Goal: Book appointment/travel/reservation

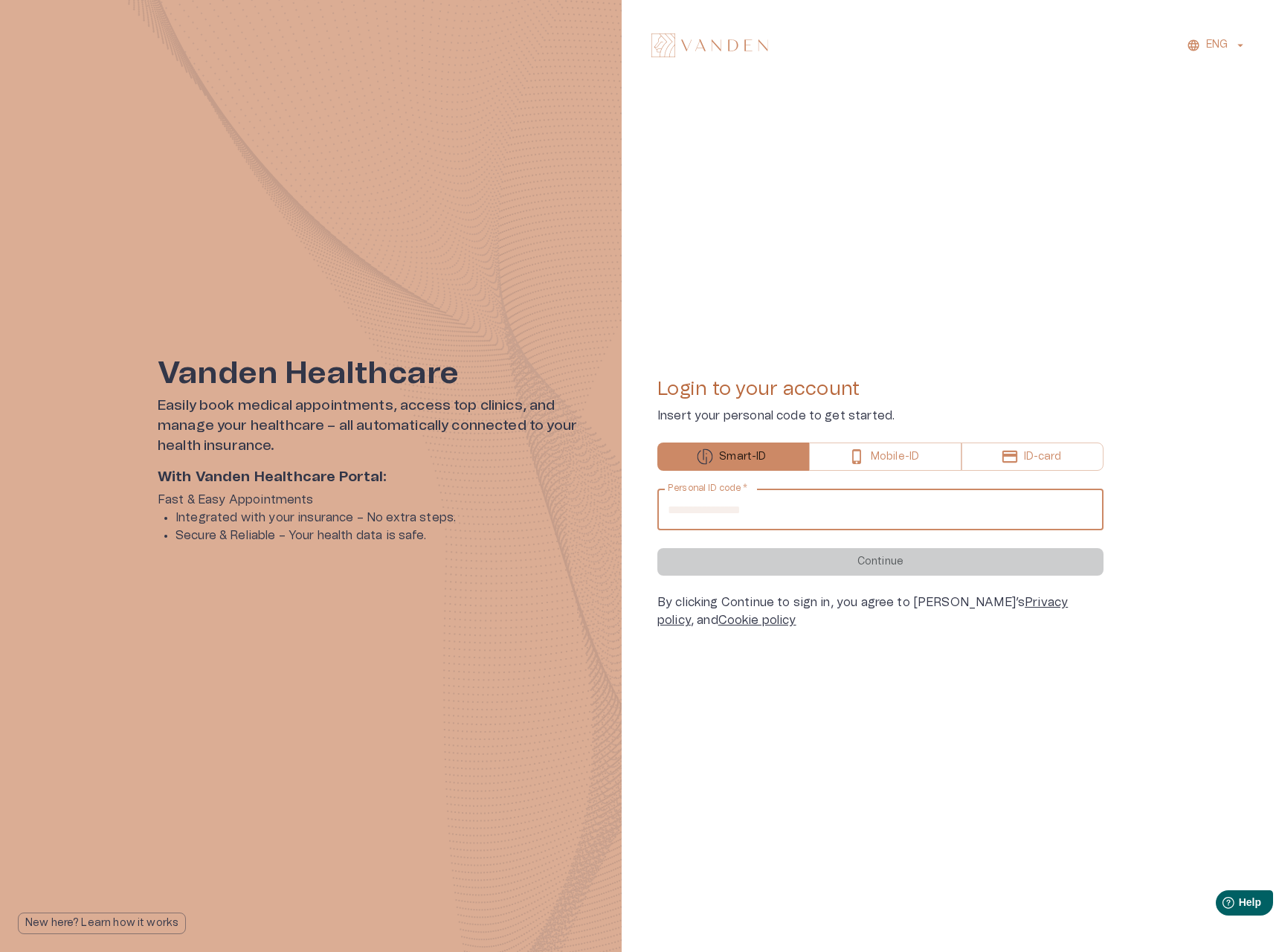
drag, startPoint x: 806, startPoint y: 521, endPoint x: 799, endPoint y: 524, distance: 7.6
click at [805, 521] on input "Personal ID code   *" at bounding box center [880, 509] width 446 height 41
type input "**********"
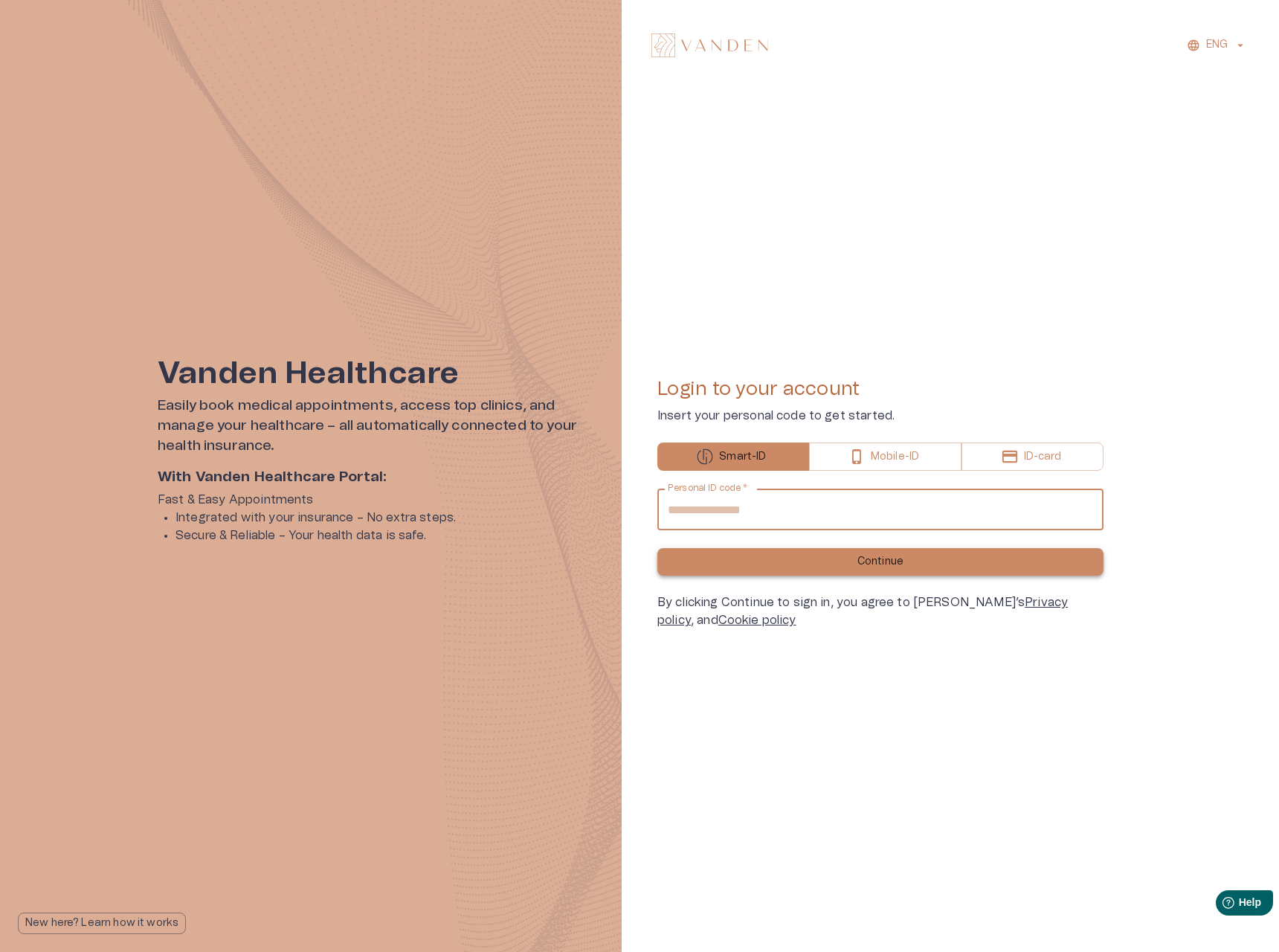
click at [808, 564] on button "Continue" at bounding box center [880, 561] width 446 height 28
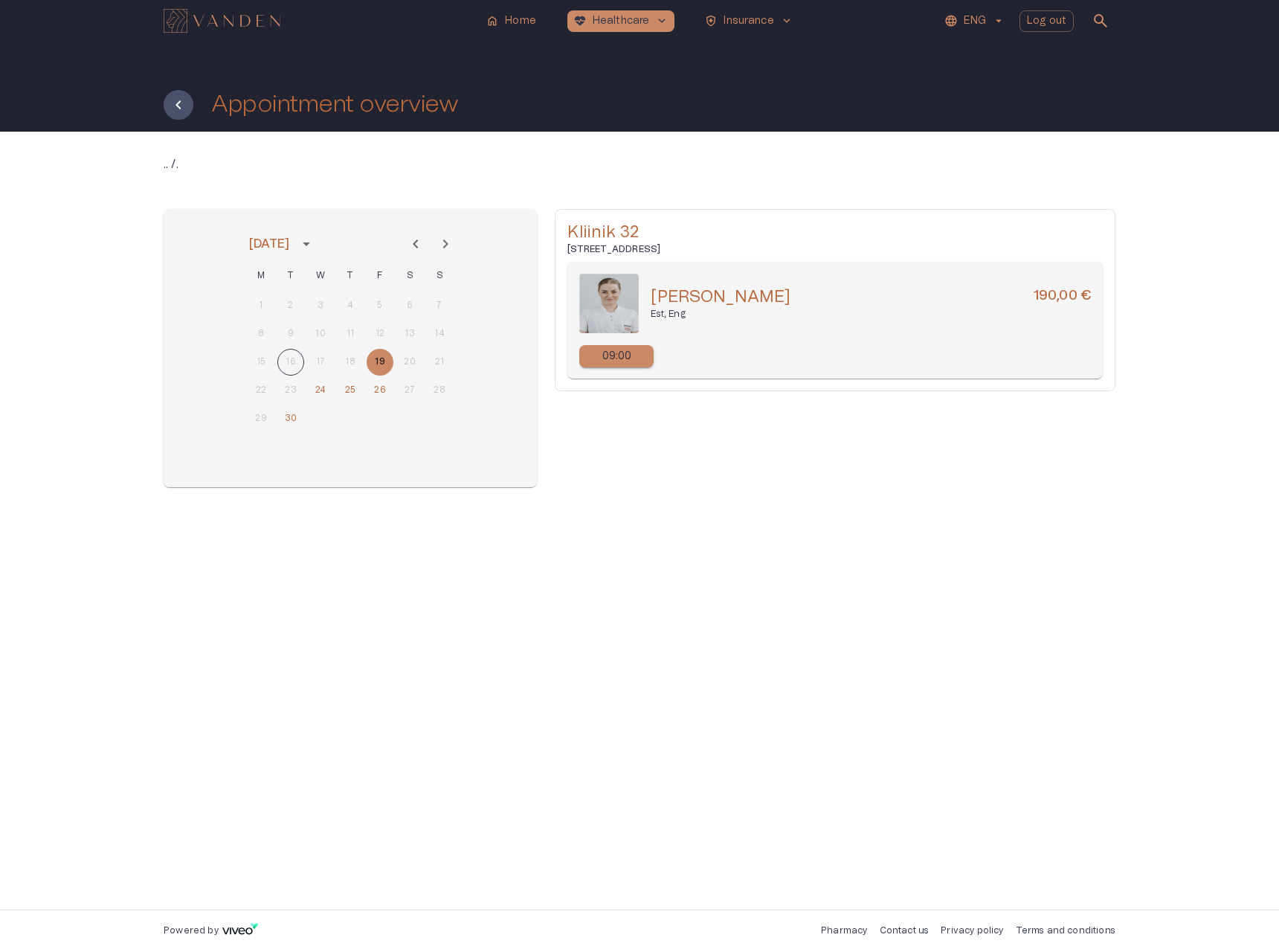
click at [440, 243] on icon "Next month" at bounding box center [446, 244] width 18 height 18
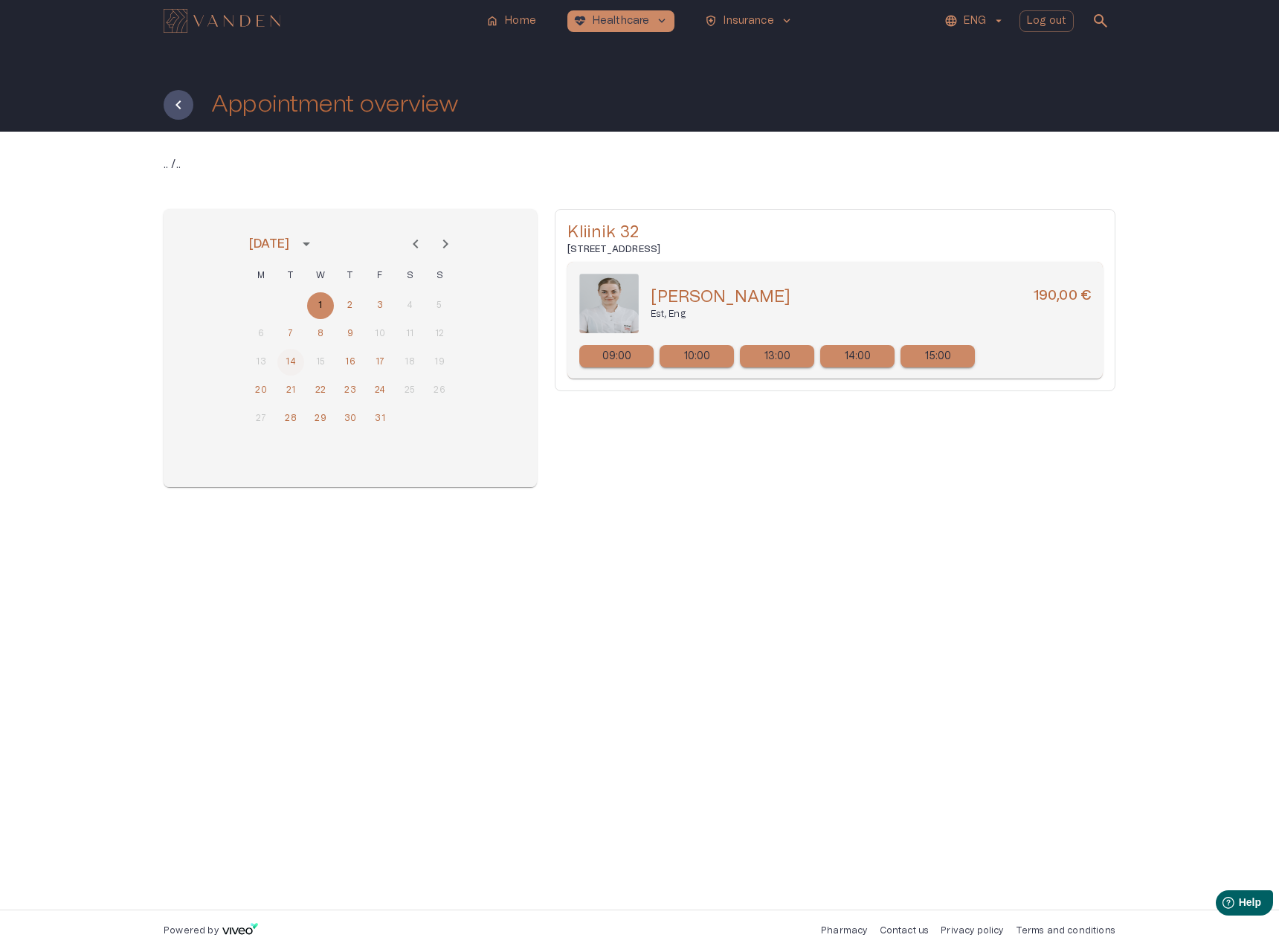
click at [288, 363] on button "14" at bounding box center [291, 362] width 27 height 27
click at [350, 359] on button "16" at bounding box center [351, 362] width 27 height 27
click at [381, 361] on button "17" at bounding box center [380, 362] width 27 height 27
click at [282, 360] on button "14" at bounding box center [291, 362] width 27 height 27
click at [351, 359] on button "16" at bounding box center [351, 362] width 27 height 27
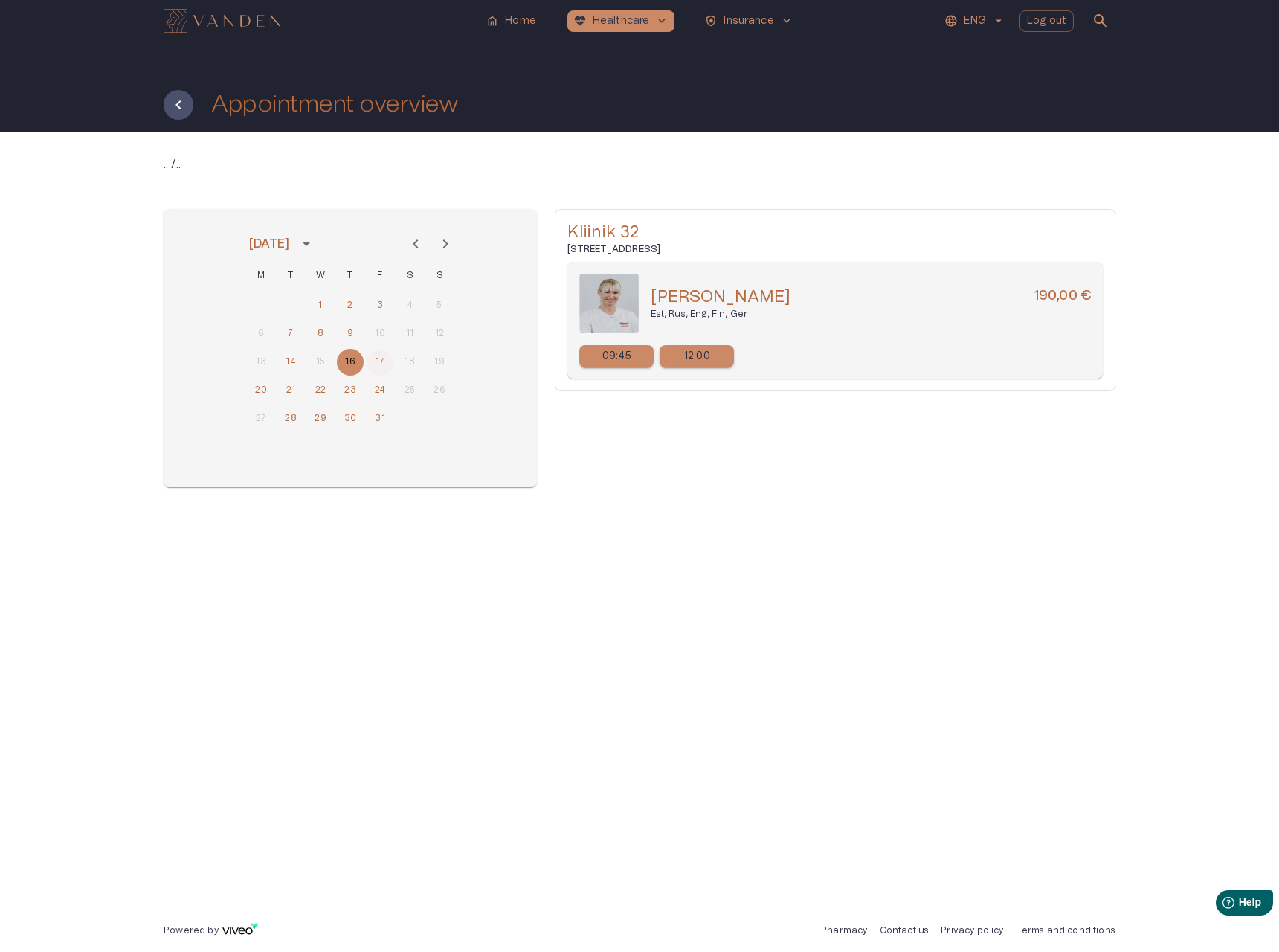
click at [375, 359] on button "17" at bounding box center [380, 362] width 27 height 27
click at [765, 356] on p "10:45" at bounding box center [778, 356] width 27 height 16
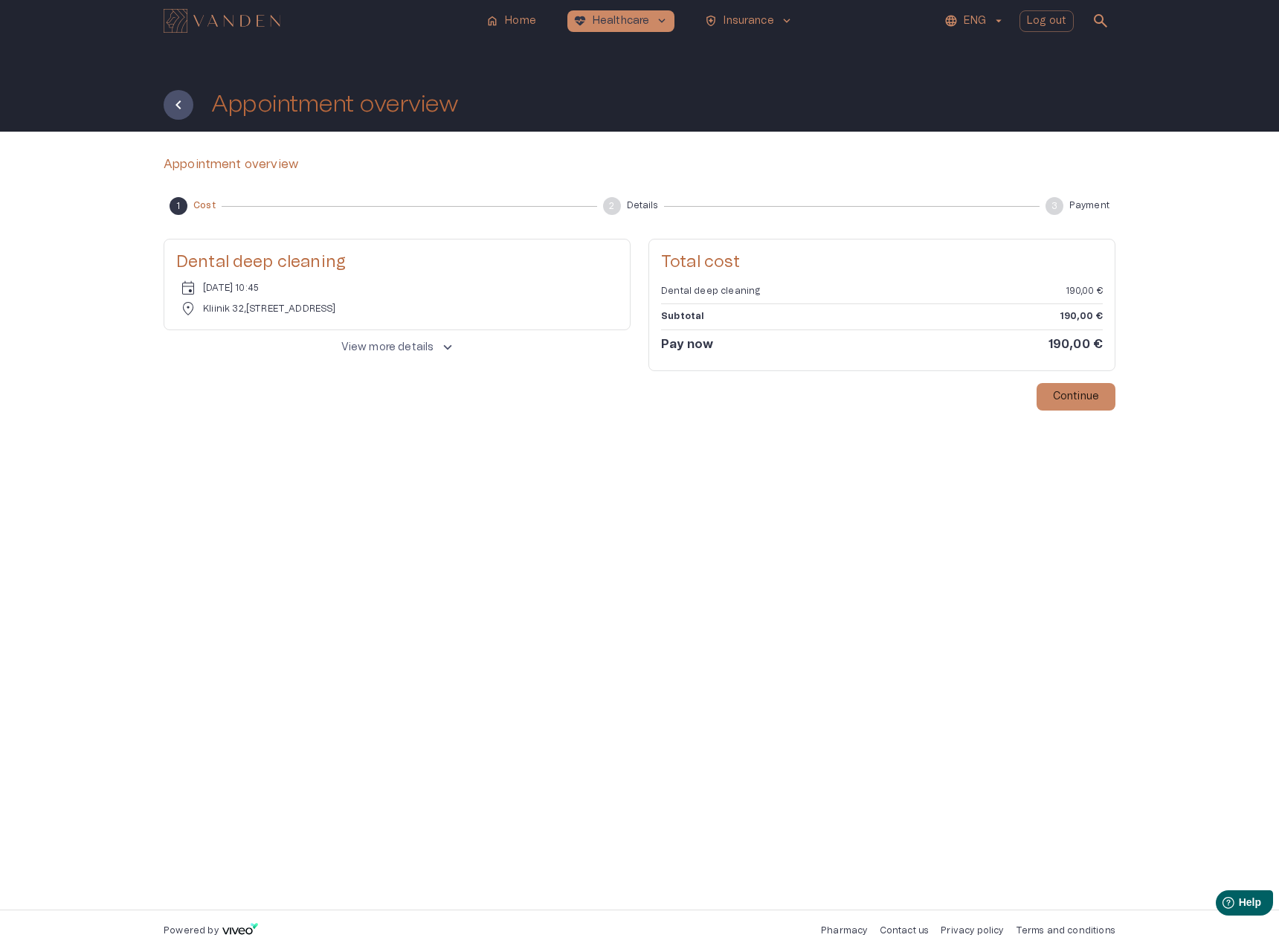
click at [462, 345] on button "View more details keyboard_arrow_up" at bounding box center [397, 348] width 467 height 29
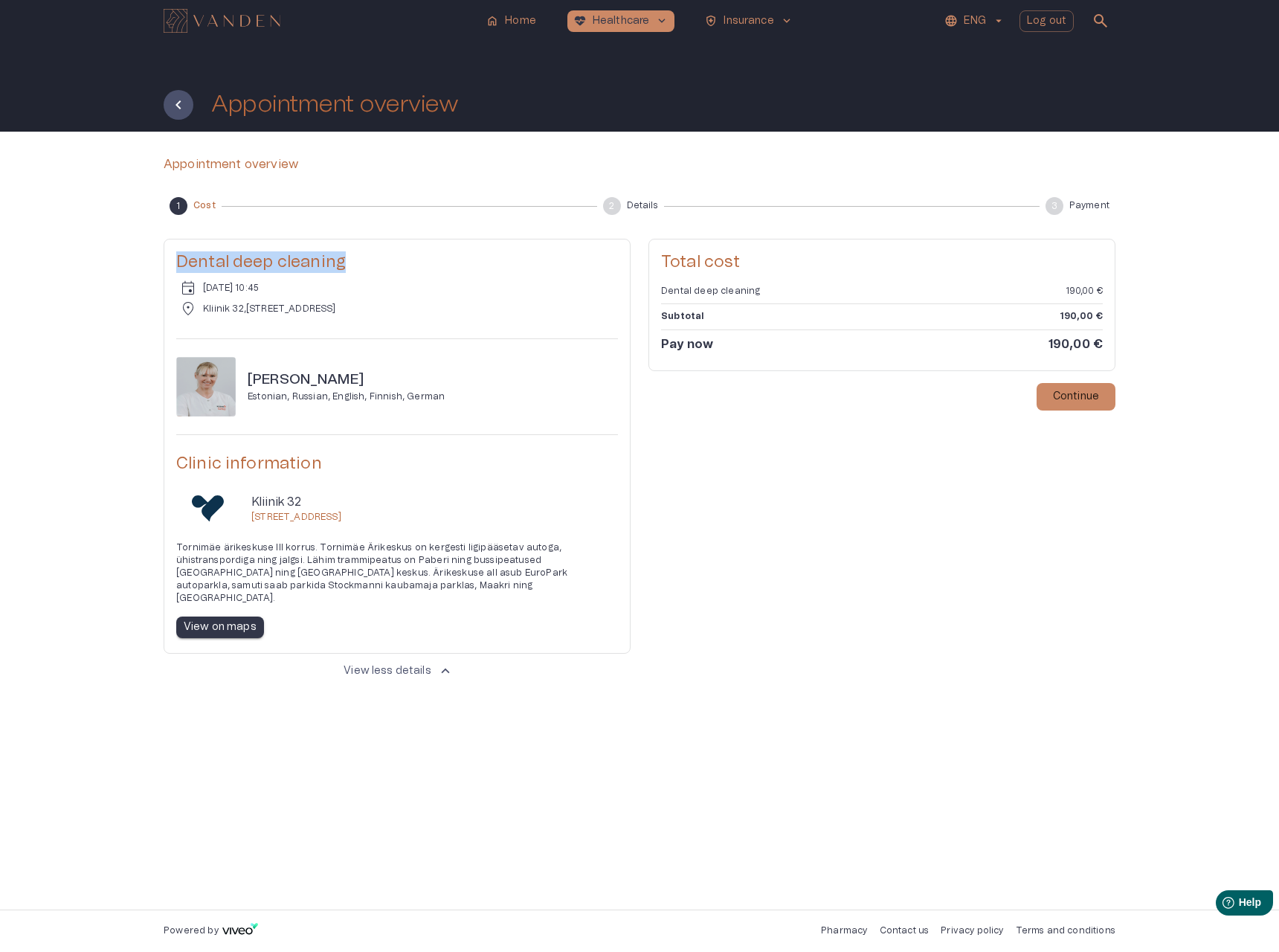
drag, startPoint x: 320, startPoint y: 266, endPoint x: 171, endPoint y: 264, distance: 149.0
click at [171, 264] on div "Dental deep cleaning event [DATE] 10:45 location_on [GEOGRAPHIC_DATA][STREET_AD…" at bounding box center [397, 446] width 465 height 413
copy h5 "Dental deep cleaning"
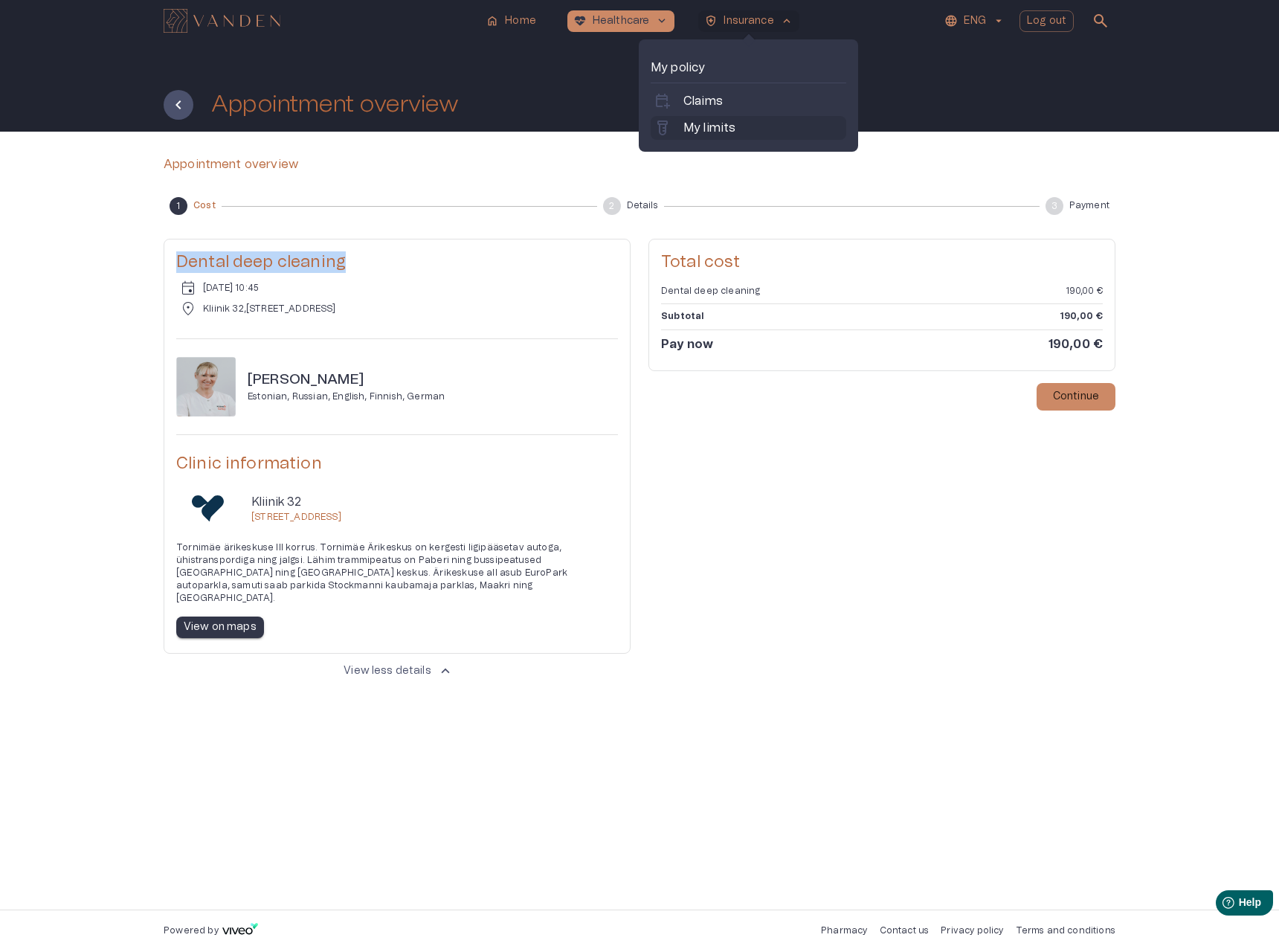
click at [714, 121] on p "My limits" at bounding box center [709, 128] width 52 height 18
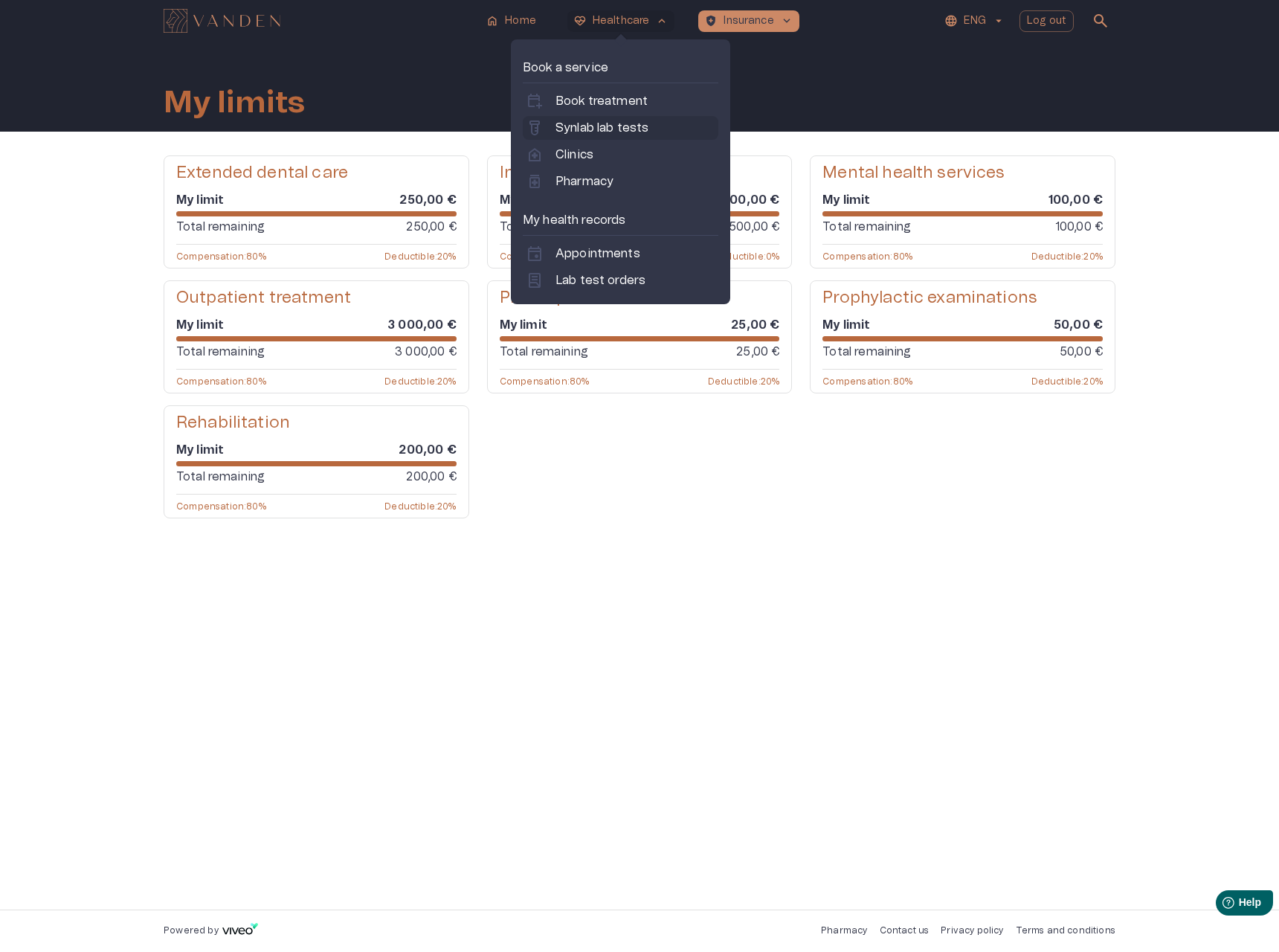
click at [595, 135] on p "Synlab lab tests" at bounding box center [601, 128] width 93 height 18
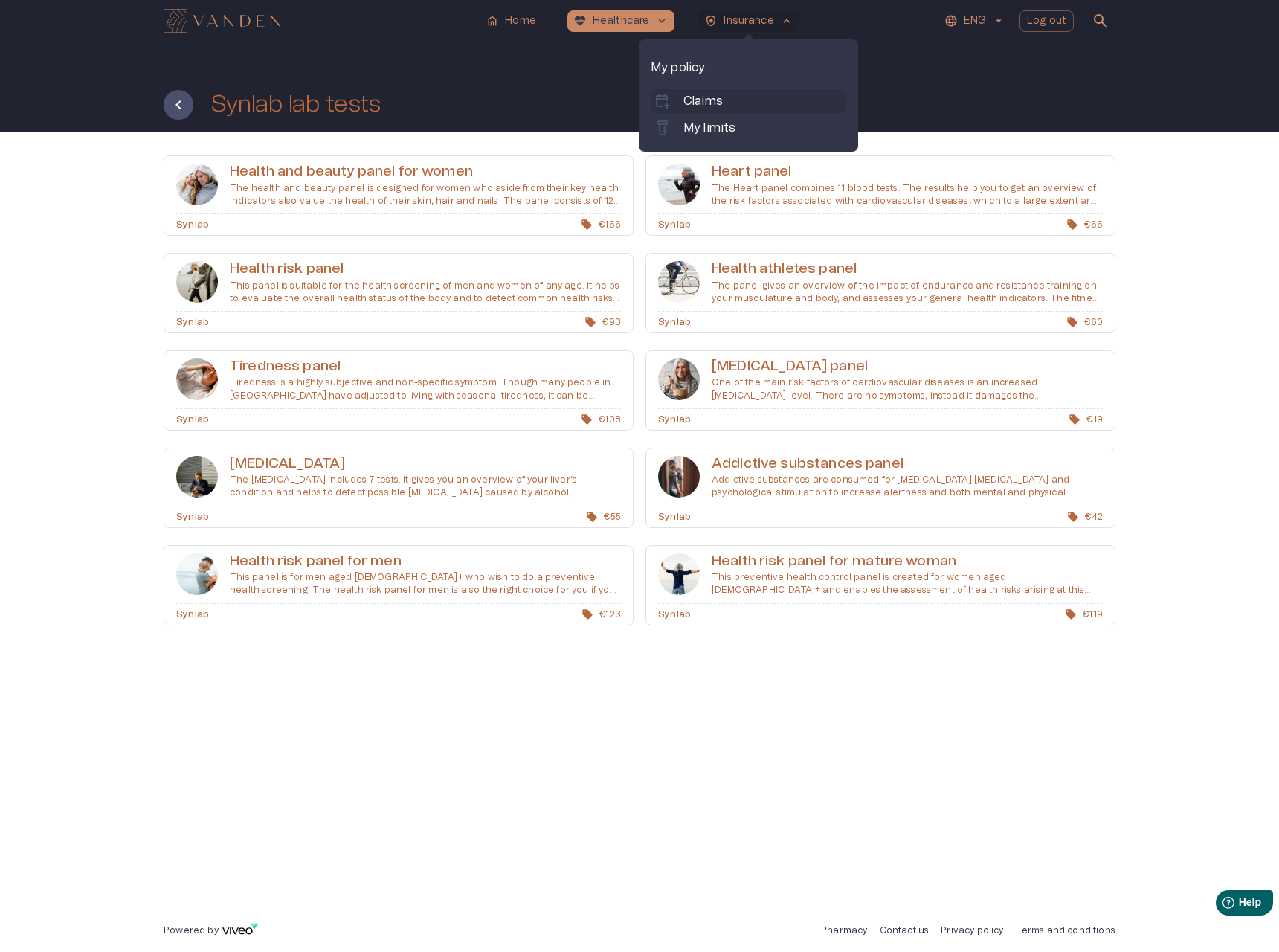
click at [695, 102] on p "Claims" at bounding box center [703, 102] width 39 height 18
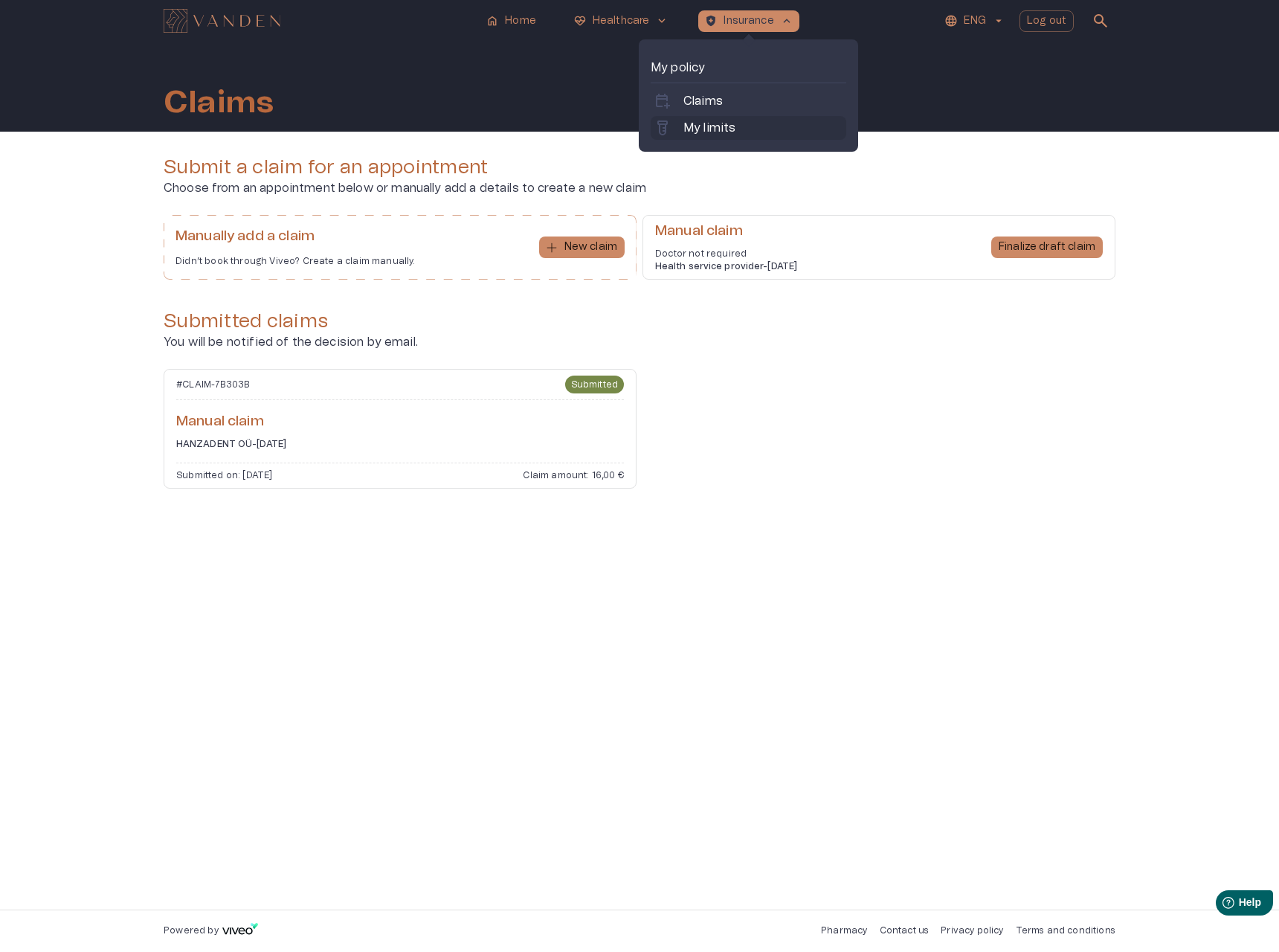
click at [728, 124] on p "My limits" at bounding box center [709, 128] width 52 height 18
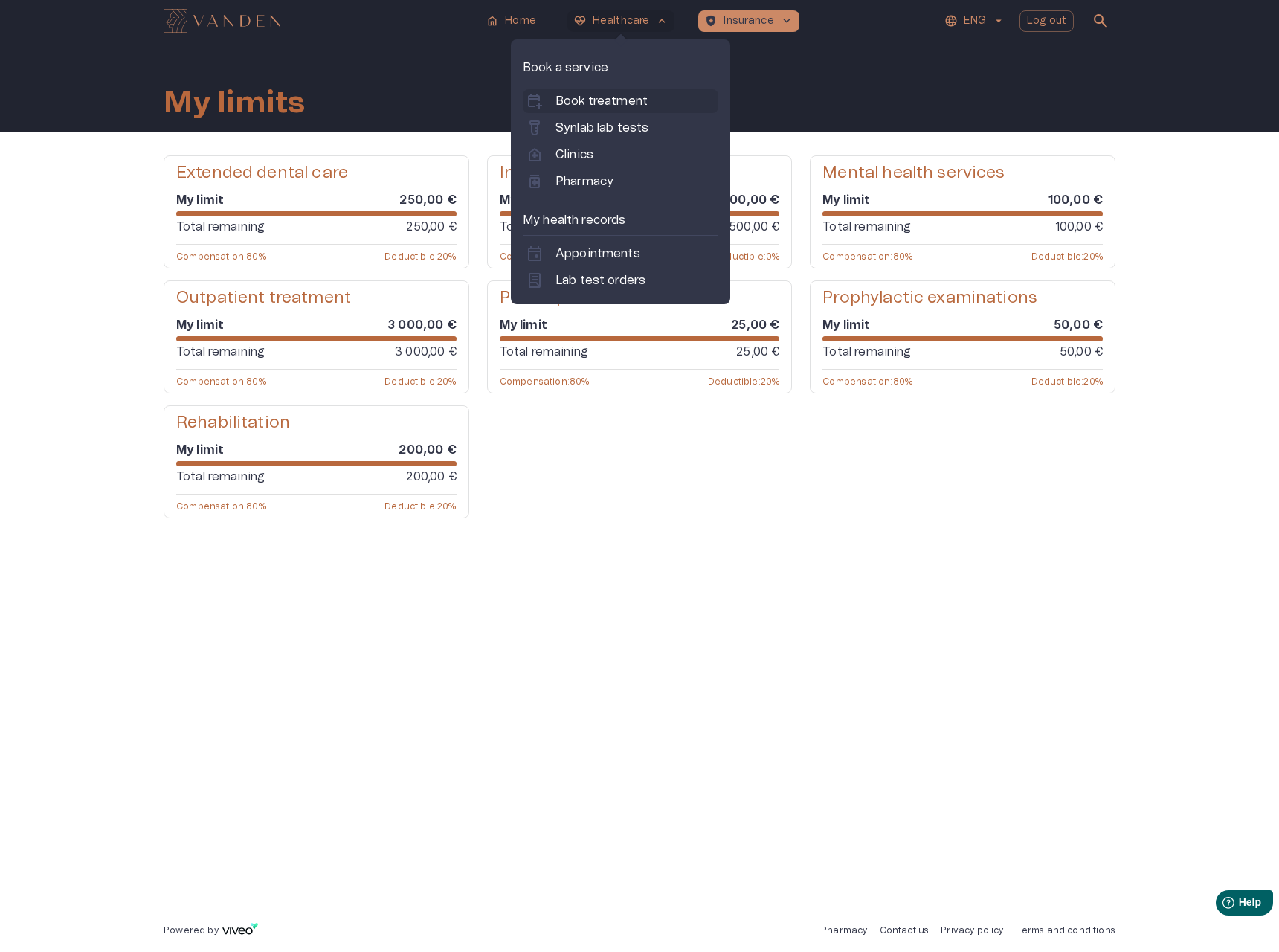
click at [612, 108] on p "Book treatment" at bounding box center [601, 102] width 93 height 18
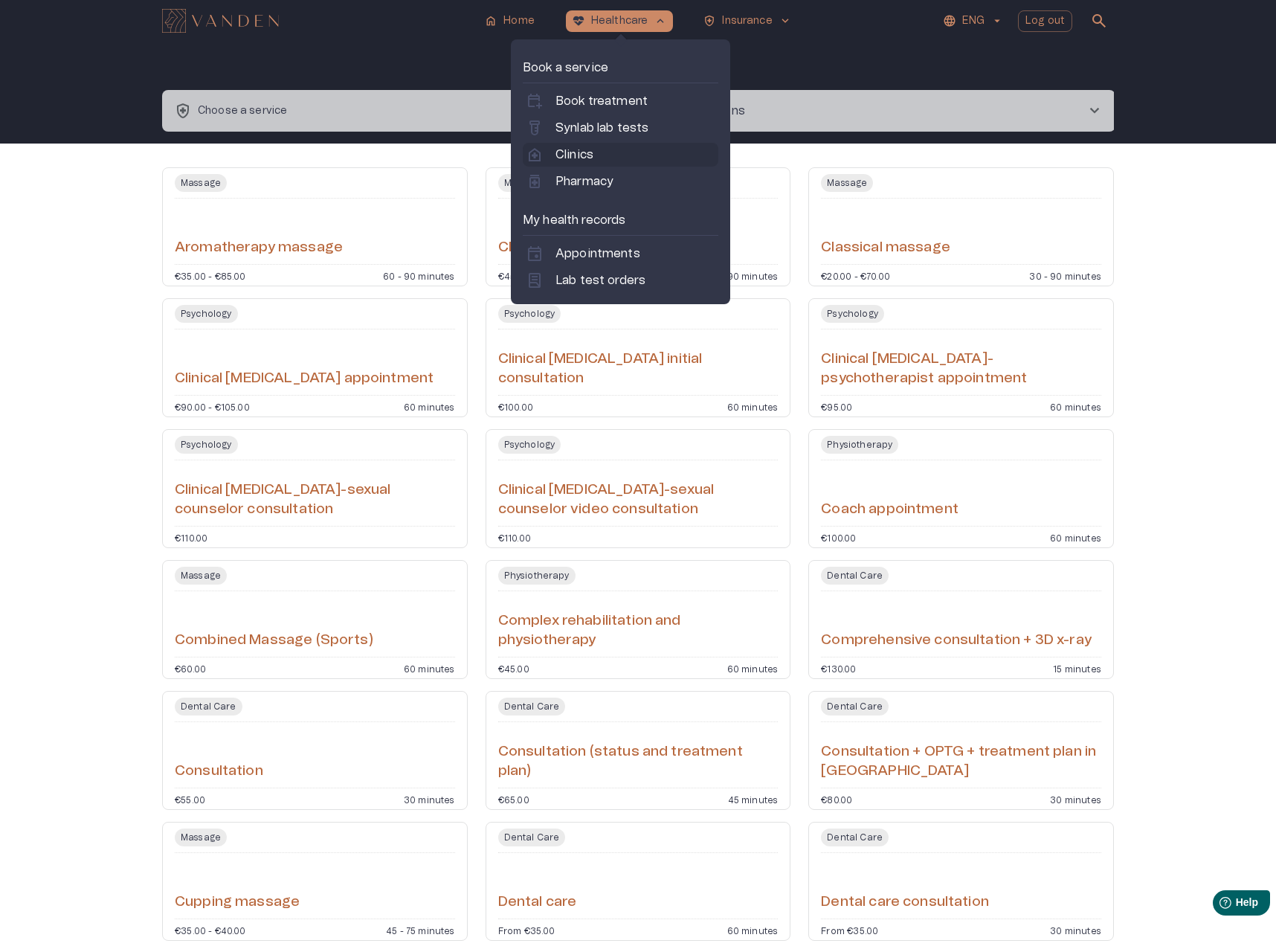
click at [595, 154] on link "home_health Clinics" at bounding box center [620, 155] width 190 height 18
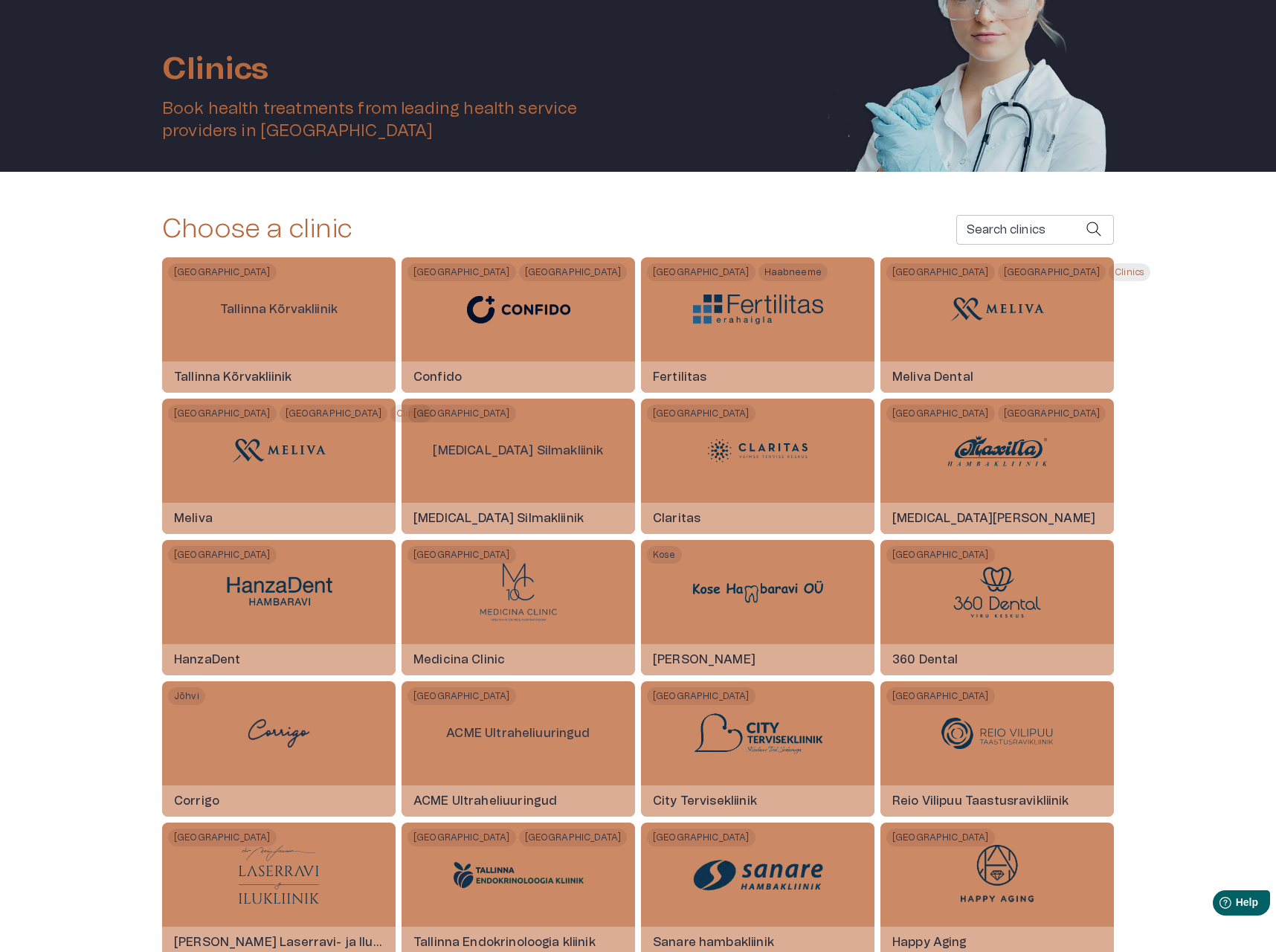
scroll to position [121, 0]
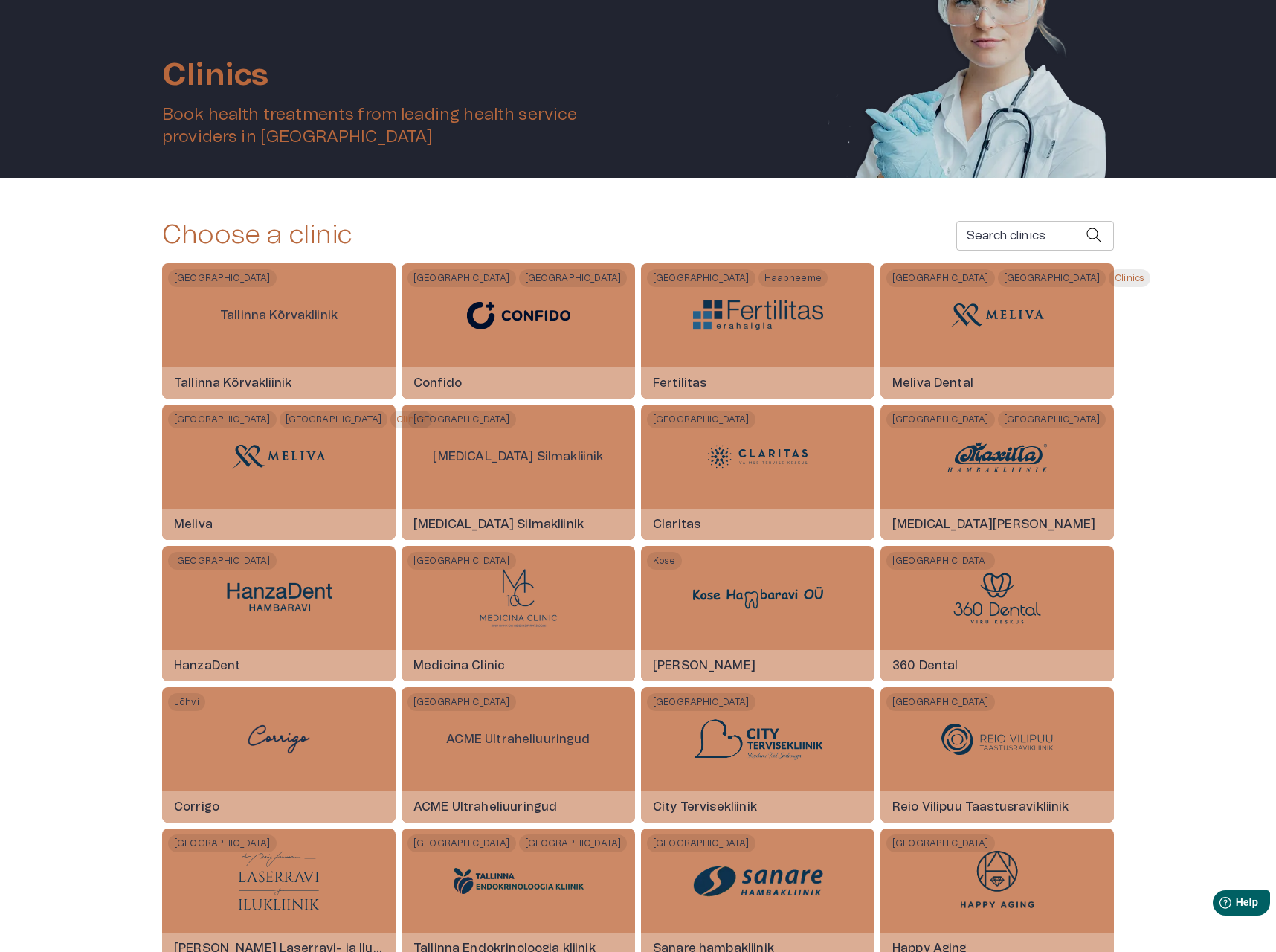
click at [991, 236] on input "Search clinics" at bounding box center [1021, 236] width 129 height 30
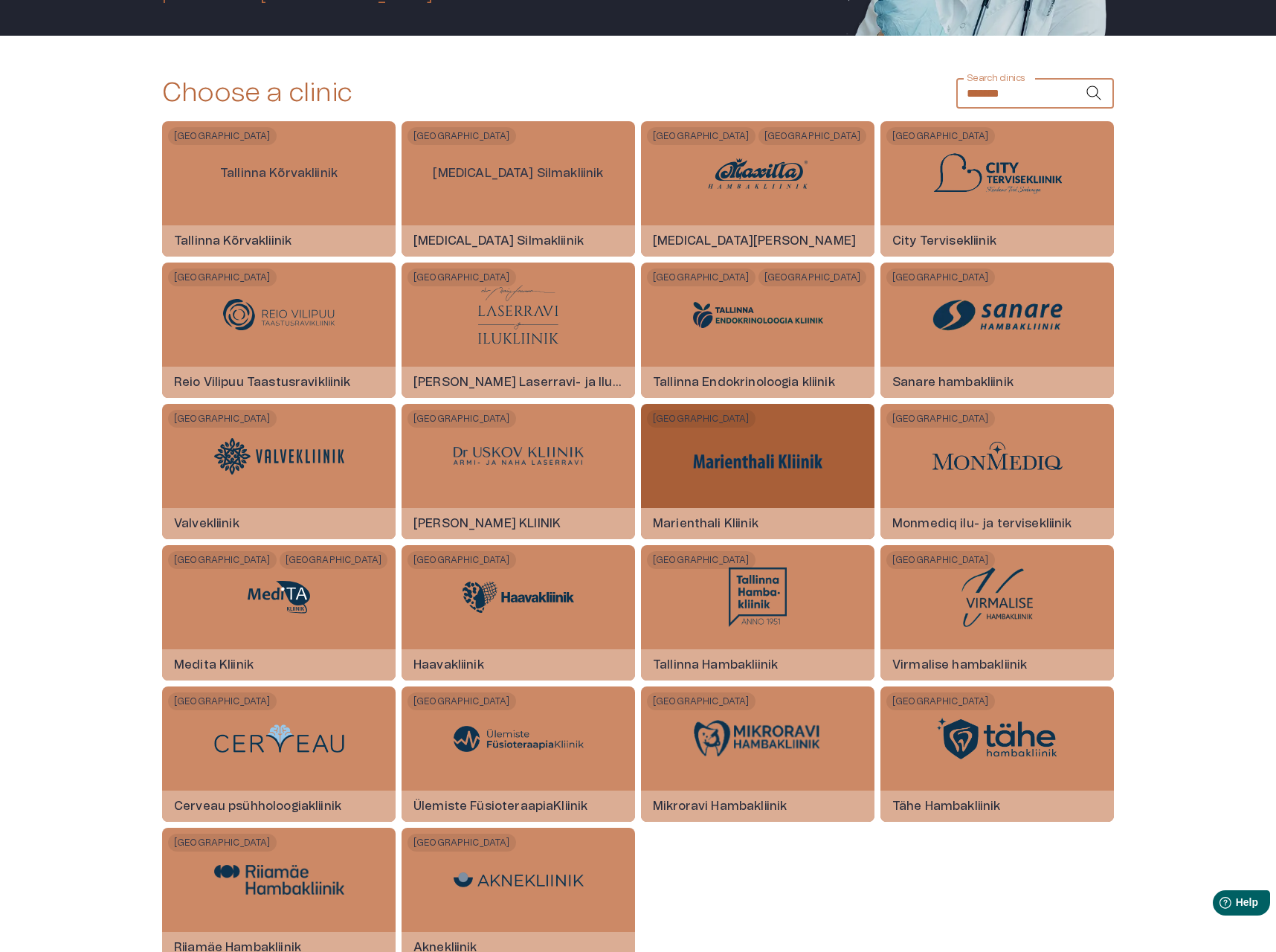
scroll to position [261, 0]
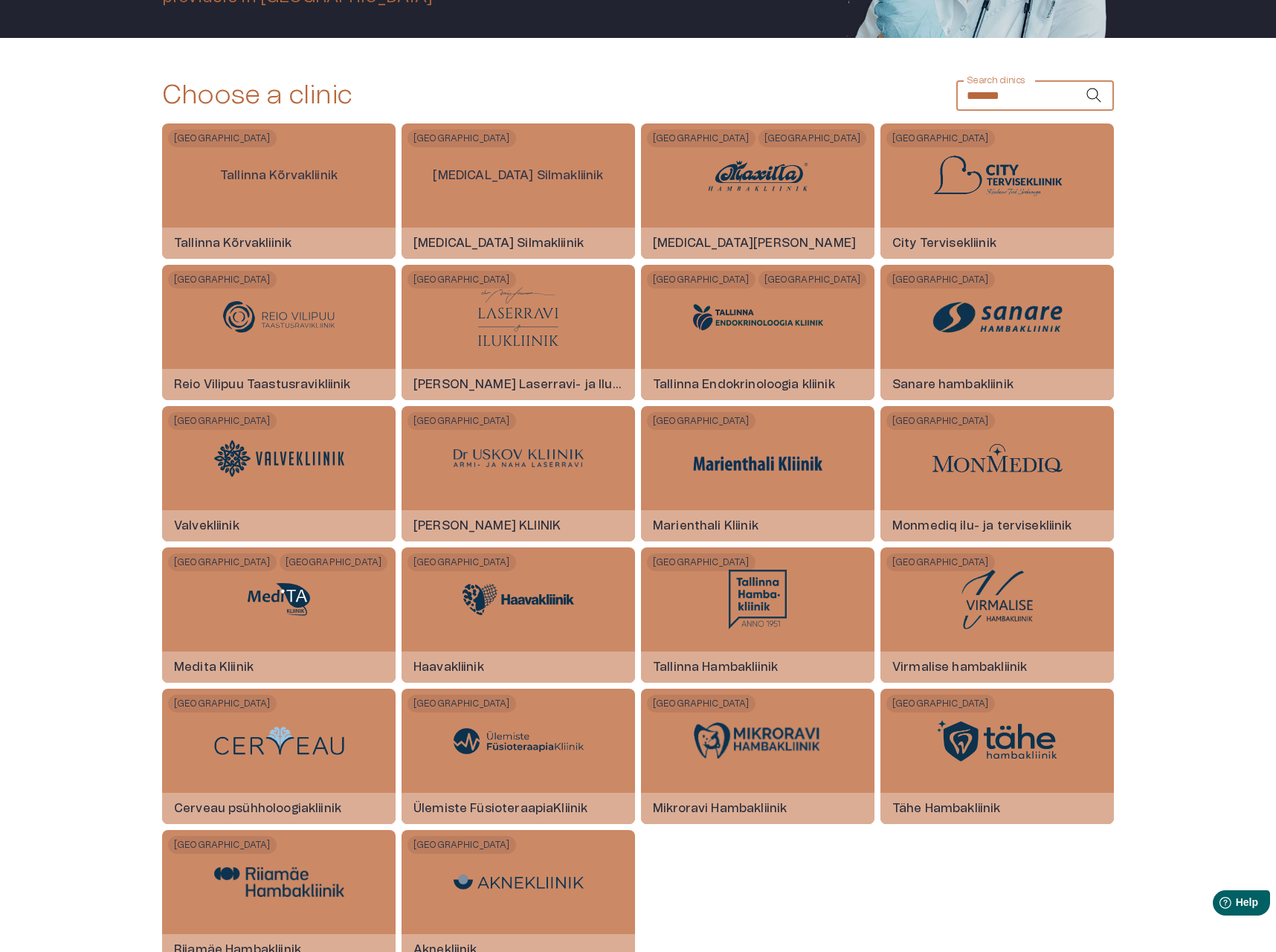
type input "*******"
